Goal: Find specific page/section: Find specific page/section

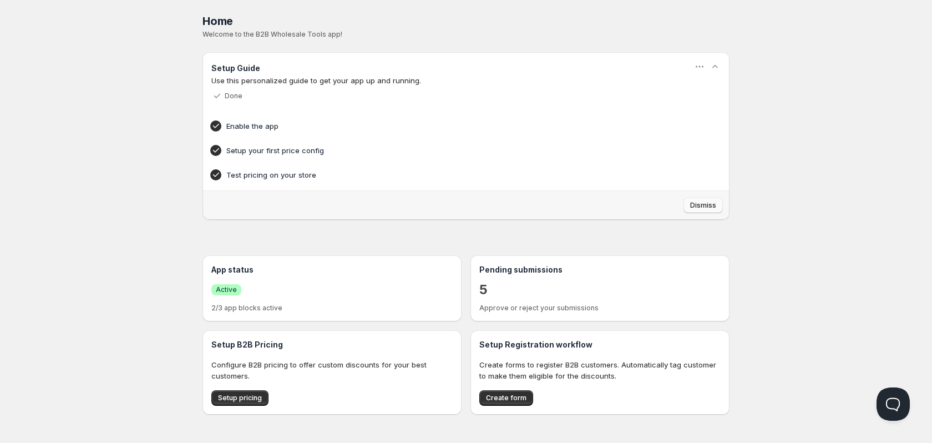
click at [705, 207] on span "Dismiss" at bounding box center [703, 205] width 26 height 9
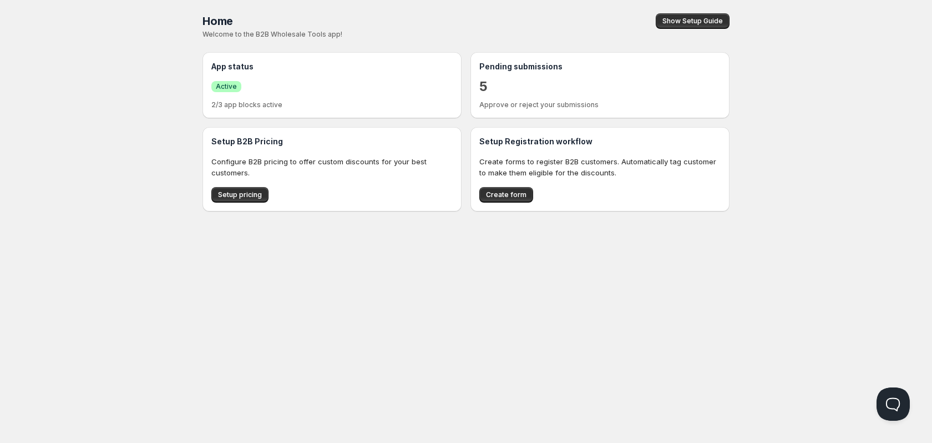
click at [292, 287] on div "Home Pricing Price lists Checkout Forms Submissions Settings Features Plans Hom…" at bounding box center [466, 221] width 932 height 443
